Goal: Contribute content: Add original content to the website for others to see

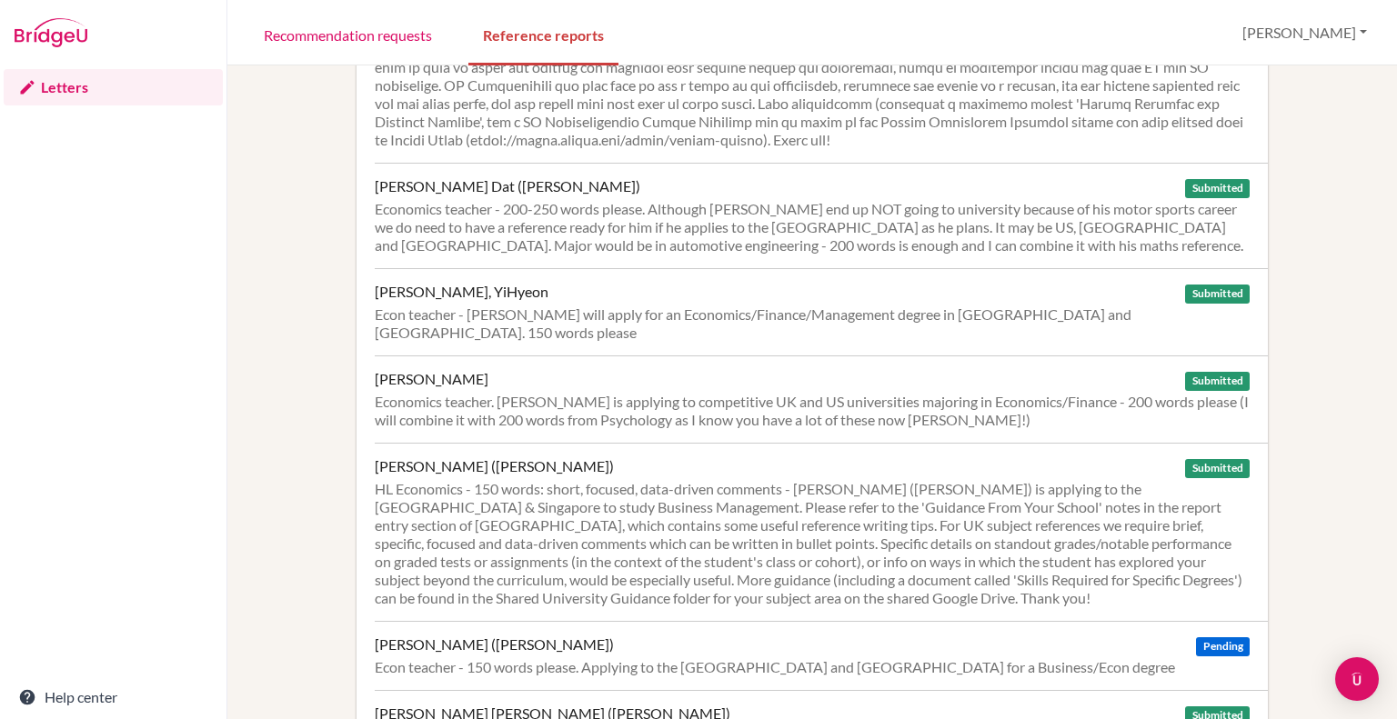
scroll to position [1869, 0]
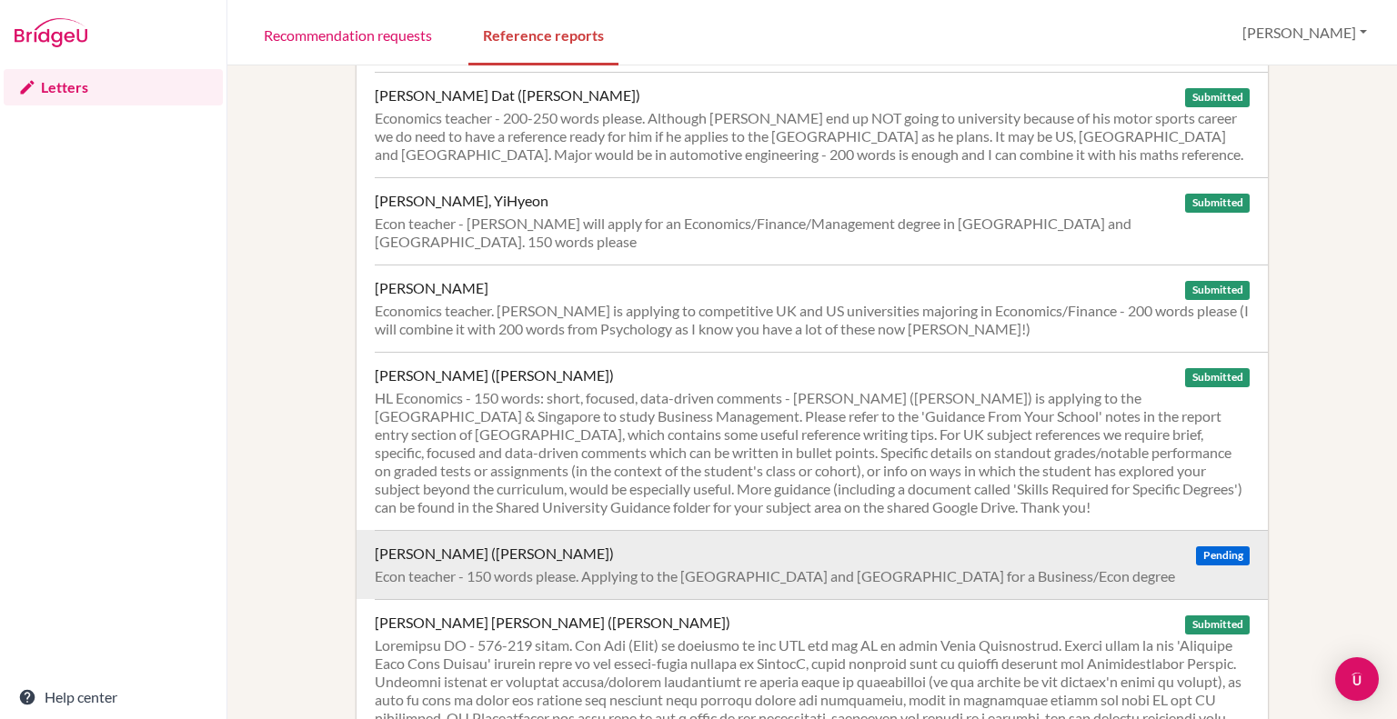
click at [444, 545] on div "[PERSON_NAME] ([PERSON_NAME])" at bounding box center [494, 554] width 239 height 18
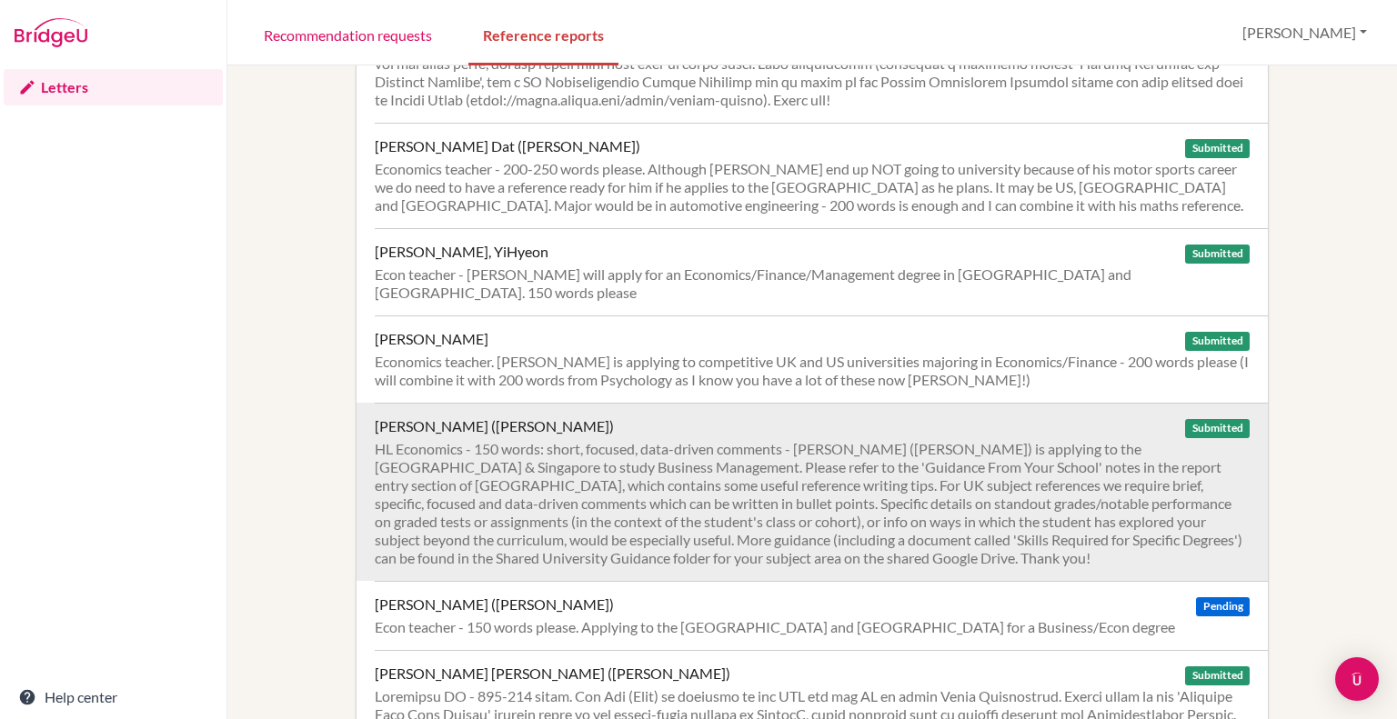
scroll to position [1869, 0]
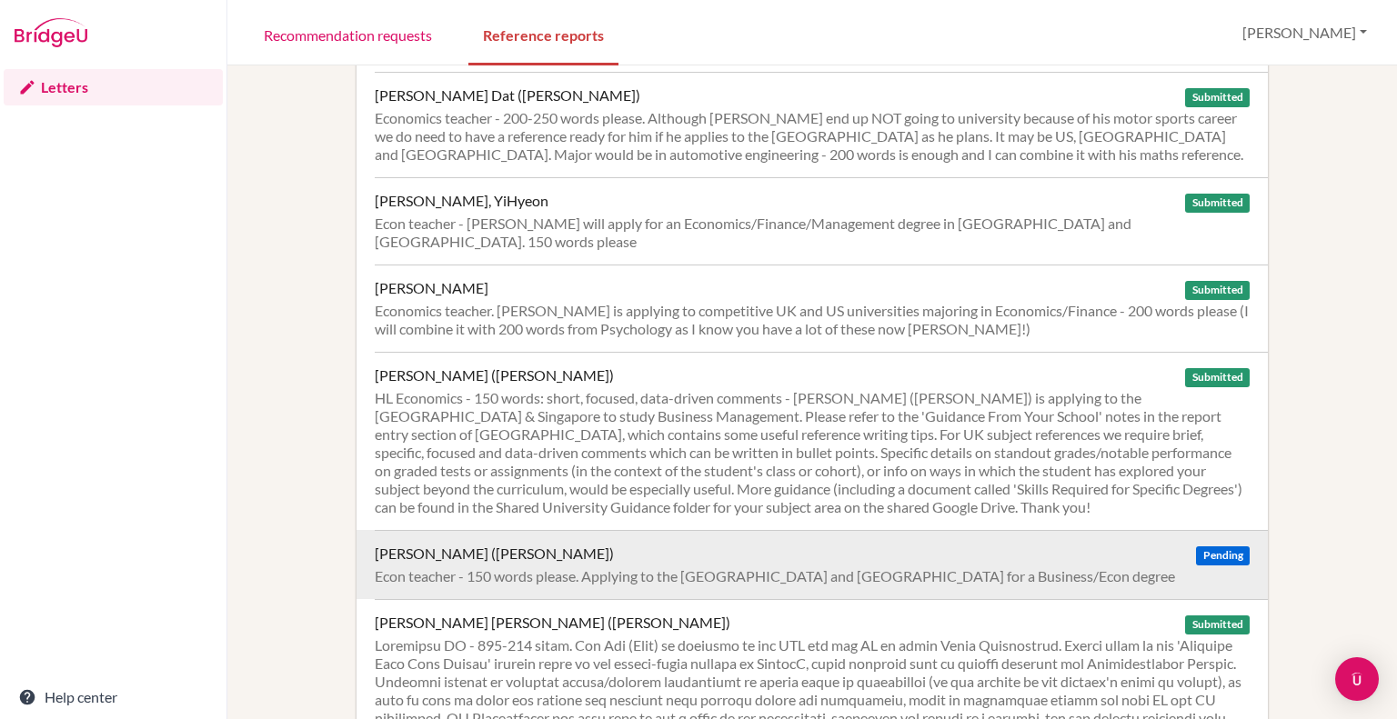
click at [680, 530] on div "Tran, Nha Tran (Alexis) Pending Econ teacher - 150 words please. Applying to th…" at bounding box center [821, 564] width 893 height 69
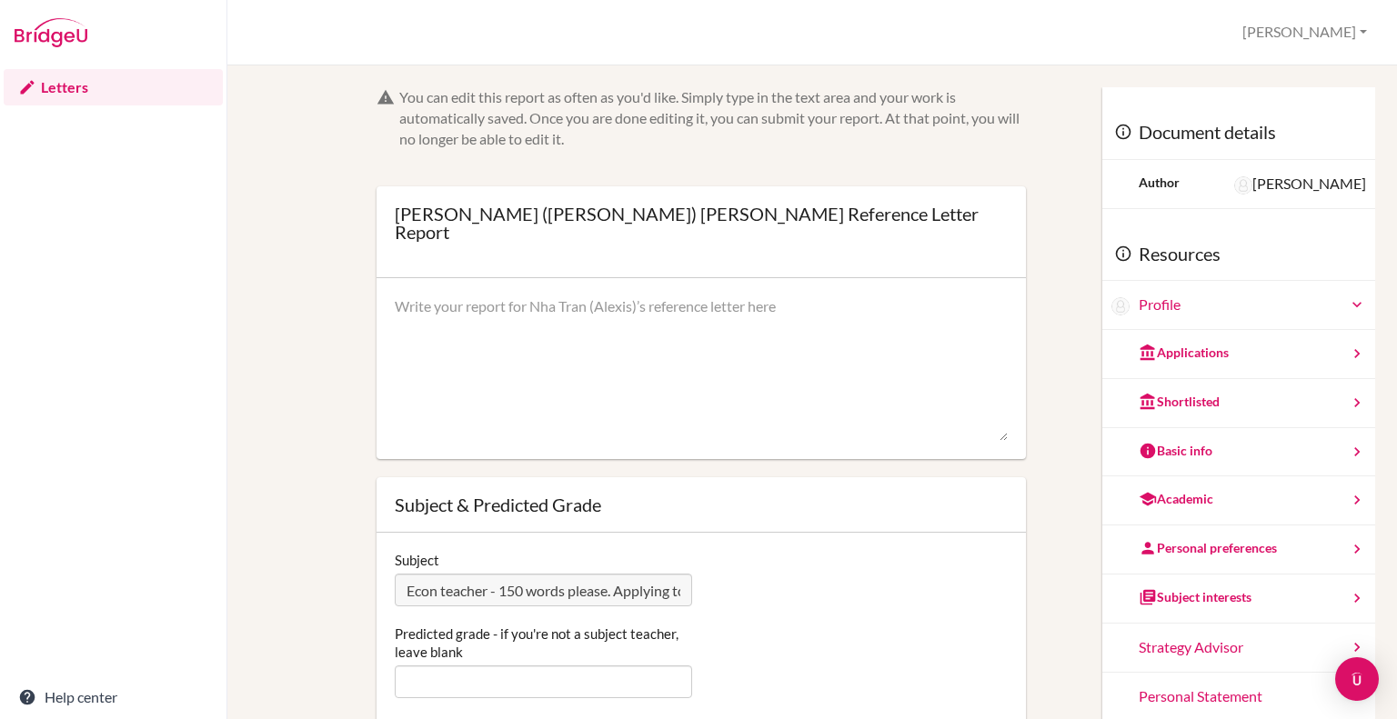
click at [406, 296] on textarea at bounding box center [701, 368] width 613 height 145
paste textarea "I have taught Nha Tran (Alexis) Economics since Year 12 and she has consistentl…"
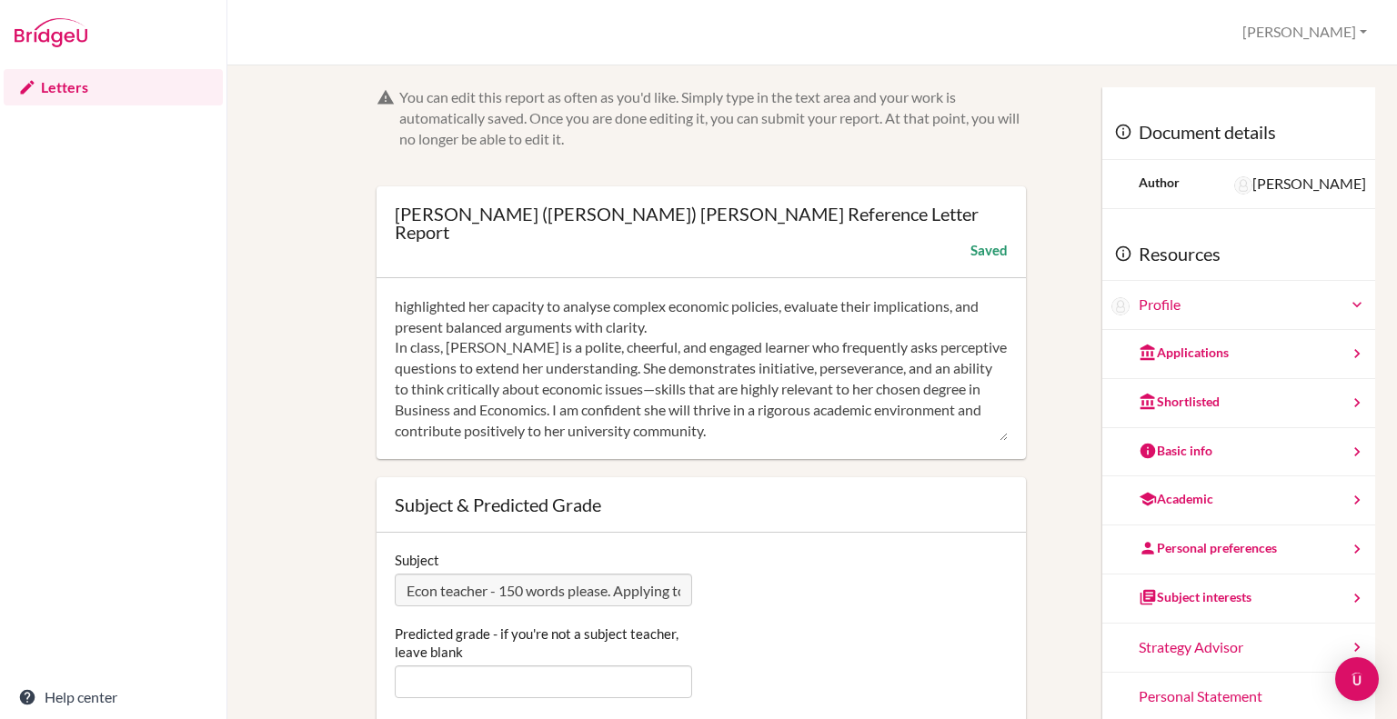
scroll to position [182, 0]
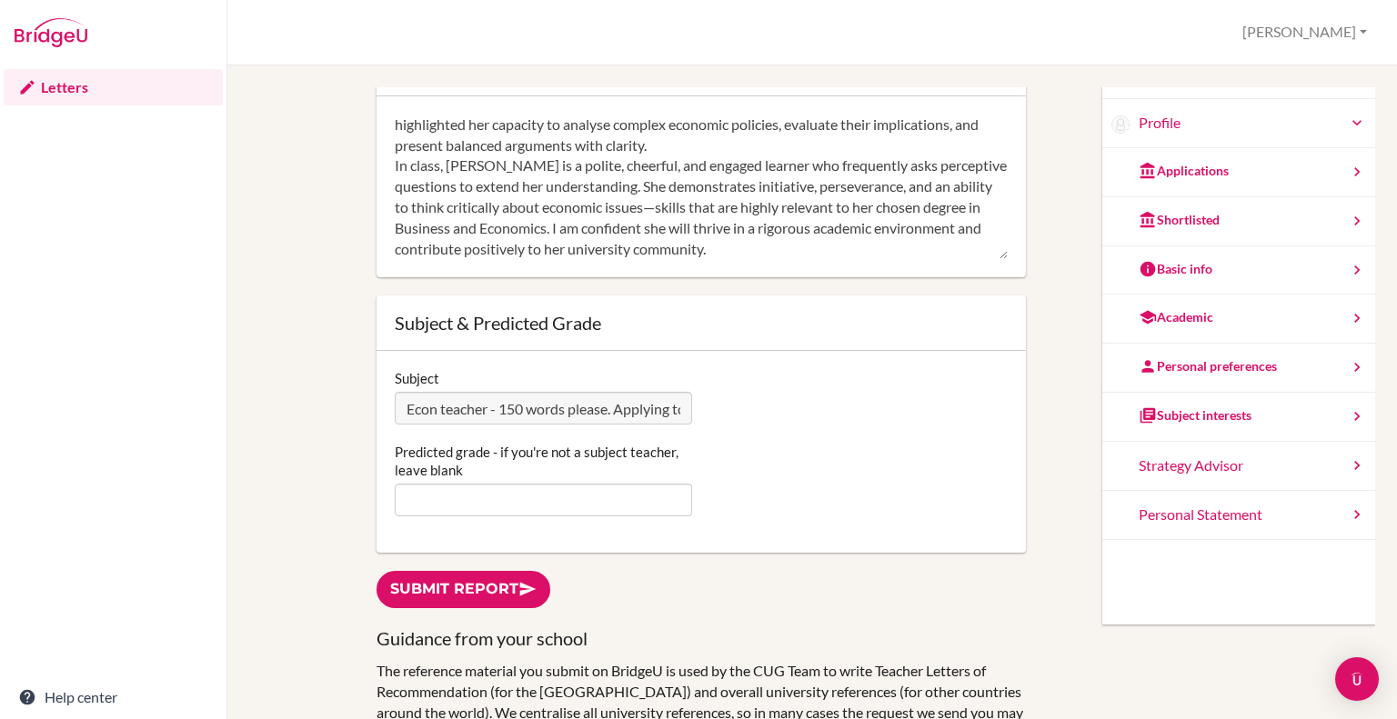
type textarea "I have taught Nha Tran (Alexis) Economics since Year 12 and she has consistentl…"
click at [455, 489] on input "Predicted grade - if you're not a subject teacher, leave blank" at bounding box center [543, 500] width 297 height 33
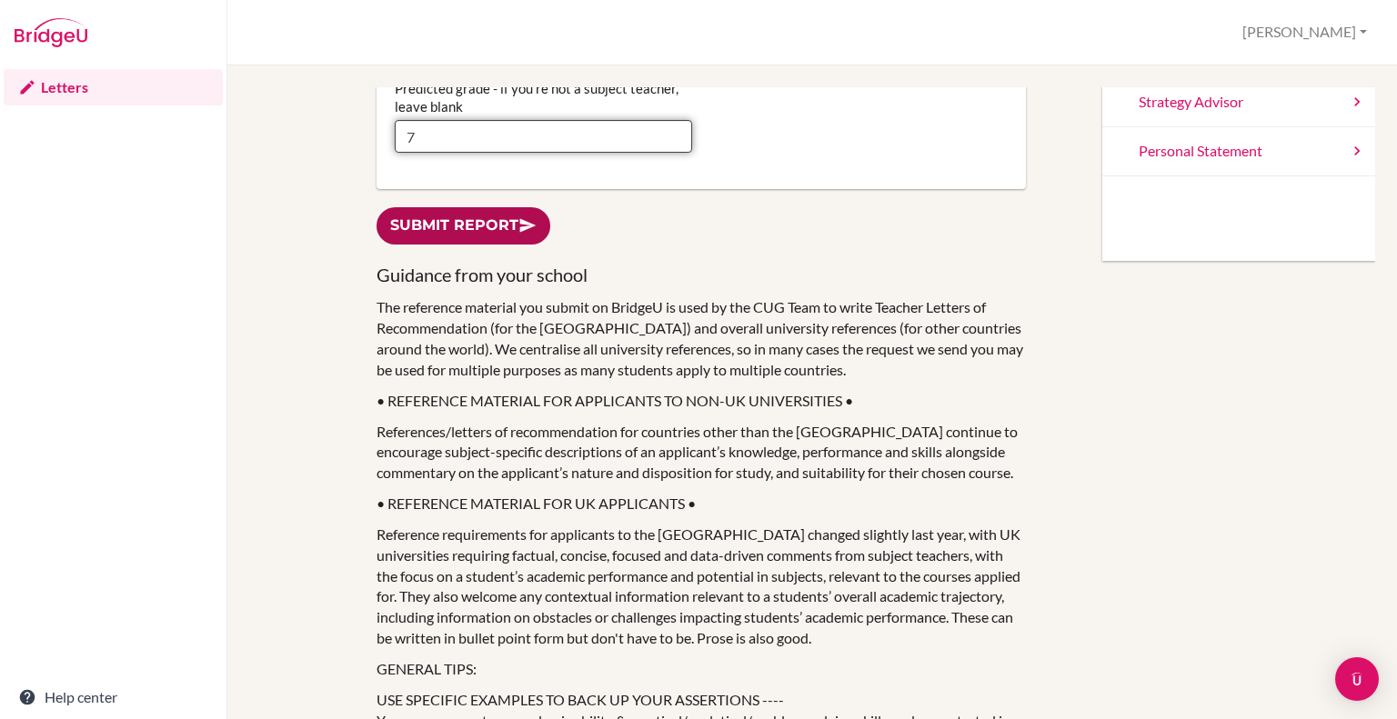
type input "7"
click at [448, 215] on link "Submit report" at bounding box center [463, 225] width 174 height 37
